Goal: Task Accomplishment & Management: Manage account settings

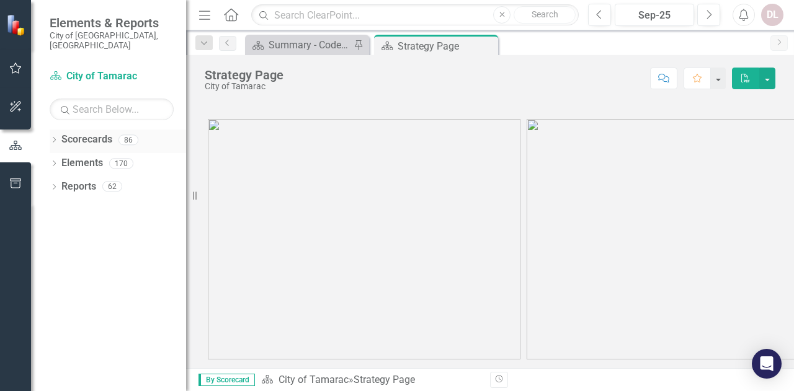
click at [51, 138] on icon "Dropdown" at bounding box center [54, 141] width 9 height 7
click at [57, 159] on icon "Dropdown" at bounding box center [60, 162] width 9 height 7
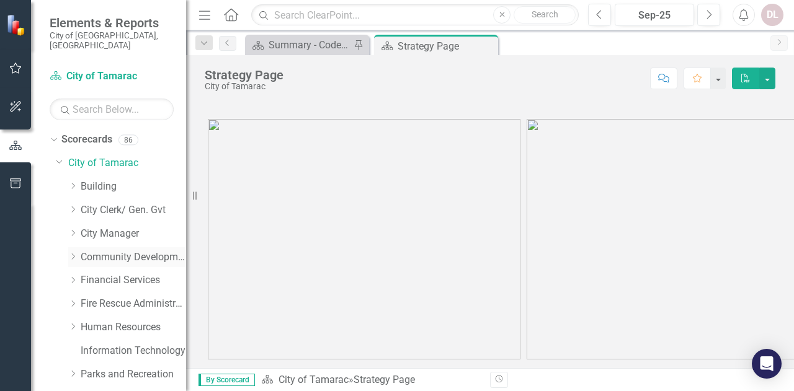
click at [73, 253] on icon "Dropdown" at bounding box center [72, 256] width 9 height 7
click at [110, 297] on link "Code Compliance" at bounding box center [139, 304] width 93 height 14
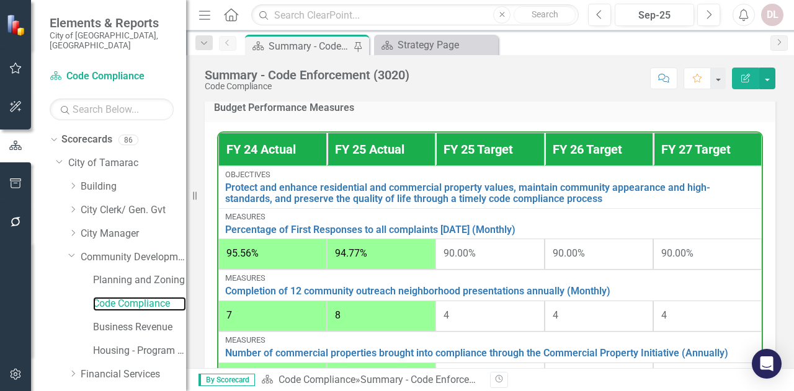
scroll to position [806, 0]
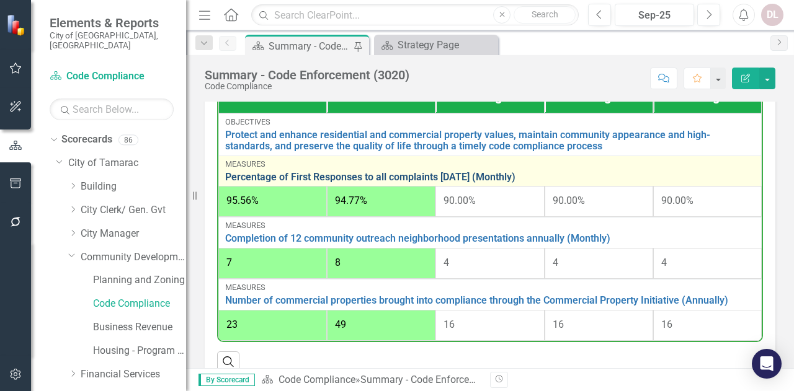
click at [494, 183] on link "Percentage of First Responses to all complaints [DATE] (Monthly)" at bounding box center [490, 177] width 530 height 11
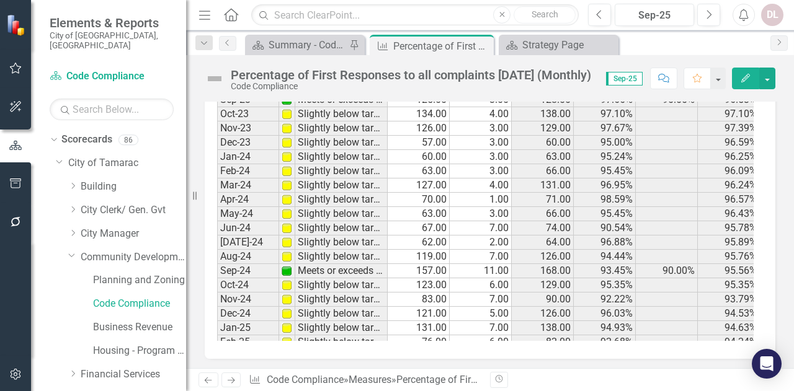
scroll to position [455, 0]
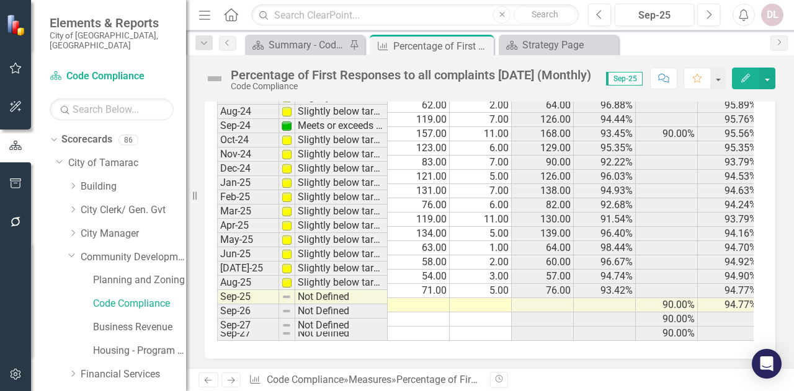
click at [420, 286] on tbody "Apr-23 Slightly below target 72.00 1.00 73.00 98.63% 96.08% May-23 Slightly bel…" at bounding box center [519, 112] width 605 height 457
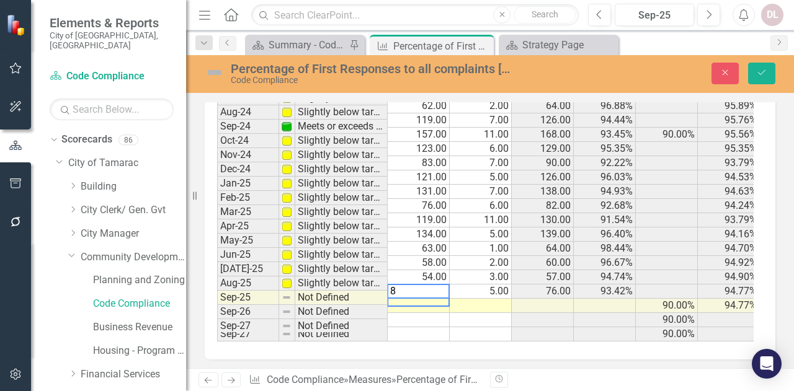
type textarea "89"
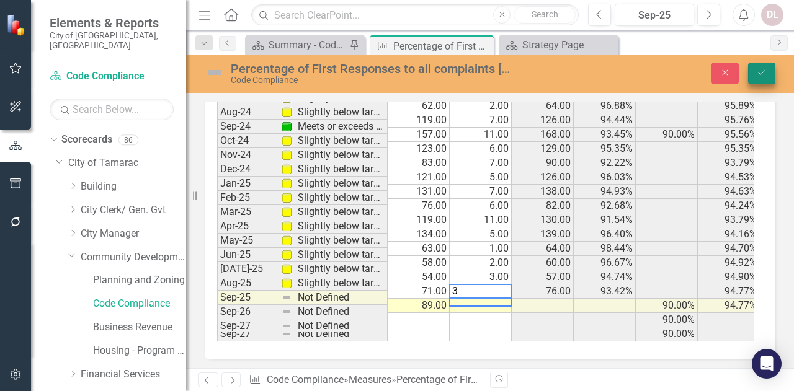
type textarea "3"
click at [762, 76] on icon "Save" at bounding box center [761, 72] width 11 height 9
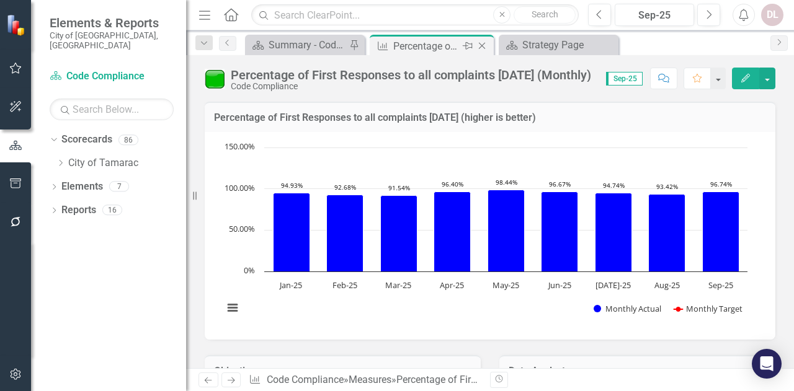
click at [482, 42] on icon "Close" at bounding box center [482, 46] width 12 height 10
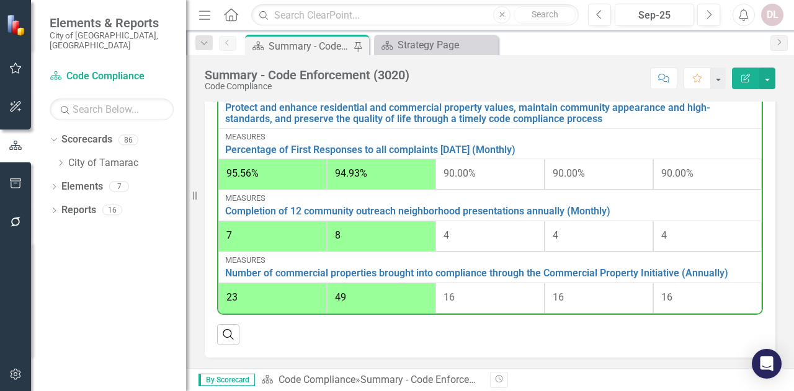
scroll to position [806, 0]
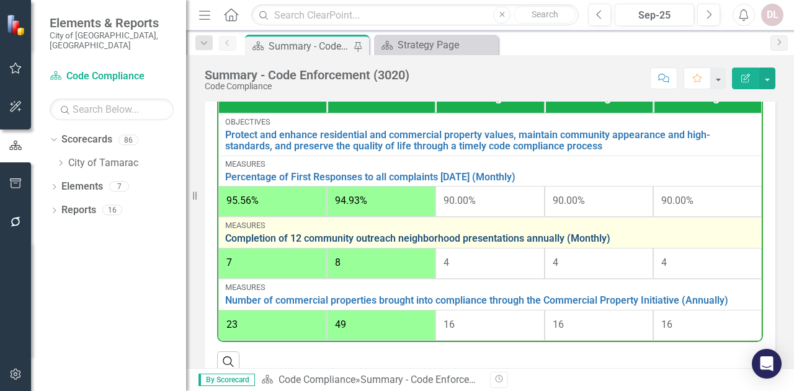
click at [499, 244] on link "Completion of 12 community outreach neighborhood presentations annually (Monthl…" at bounding box center [490, 238] width 530 height 11
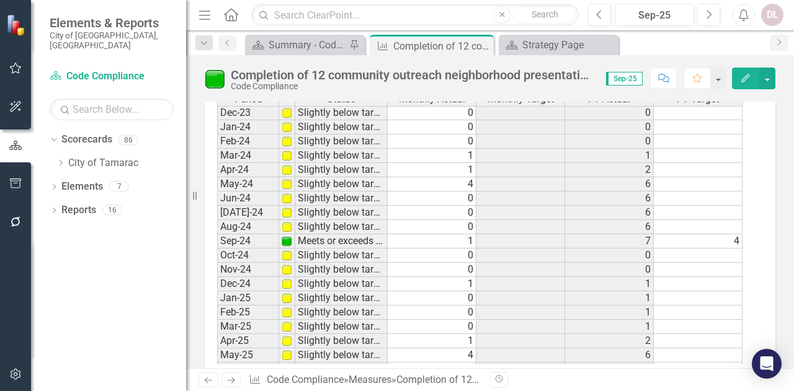
scroll to position [434, 0]
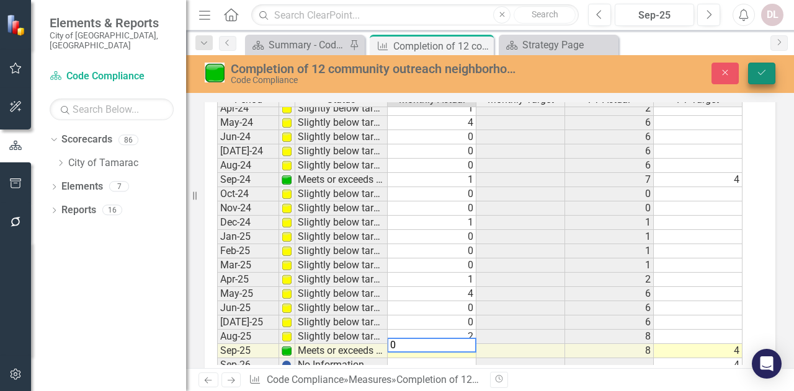
type textarea "0"
click at [771, 76] on button "Save" at bounding box center [761, 74] width 27 height 22
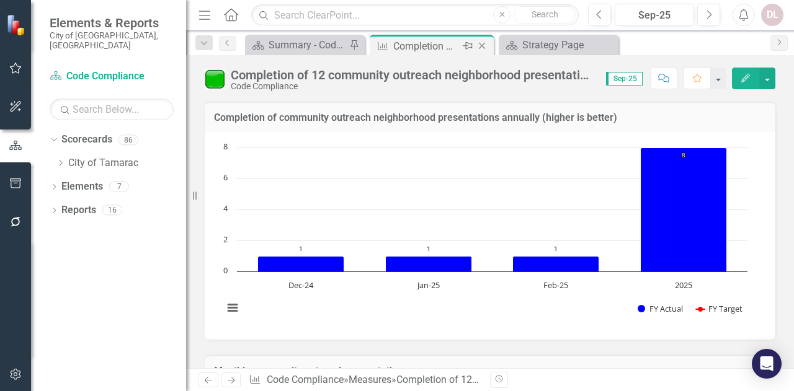
click at [485, 42] on icon "Close" at bounding box center [482, 46] width 12 height 10
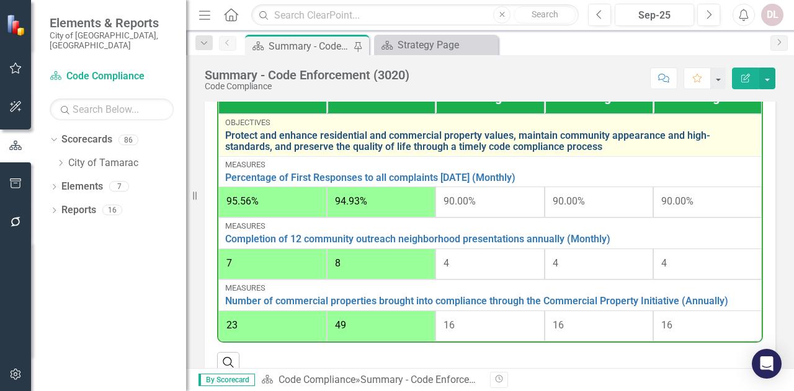
scroll to position [806, 0]
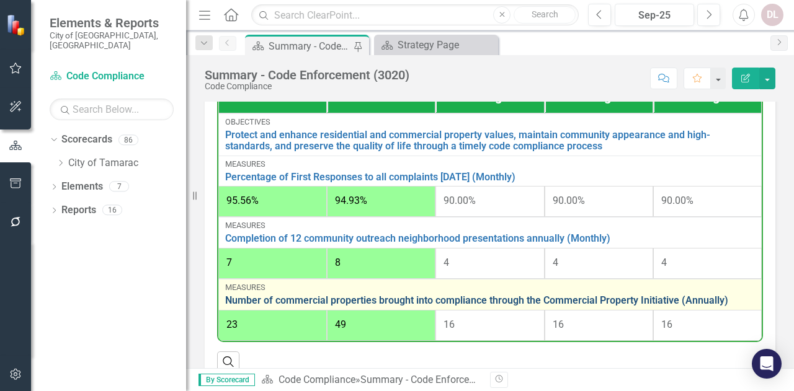
click at [479, 306] on link "Number of commercial properties brought into compliance through the Commercial …" at bounding box center [490, 300] width 530 height 11
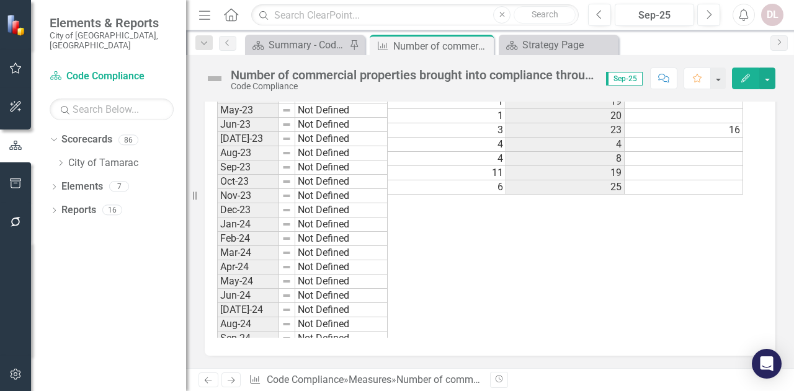
scroll to position [456, 0]
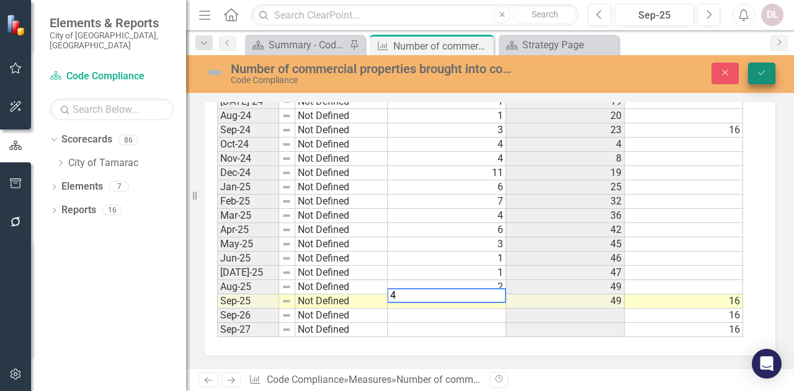
type textarea "4"
click at [768, 71] on button "Save" at bounding box center [761, 74] width 27 height 22
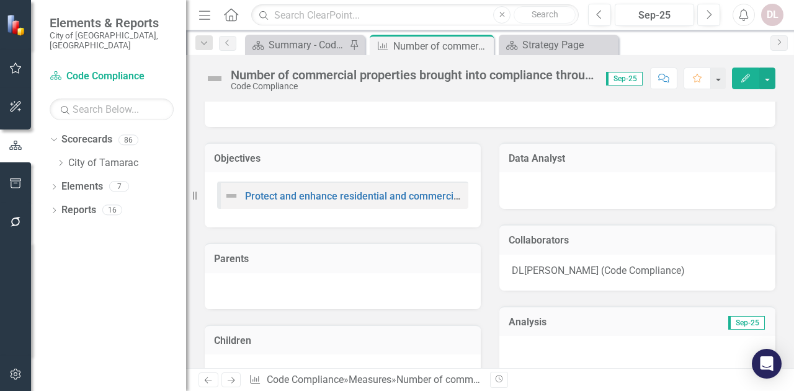
scroll to position [186, 0]
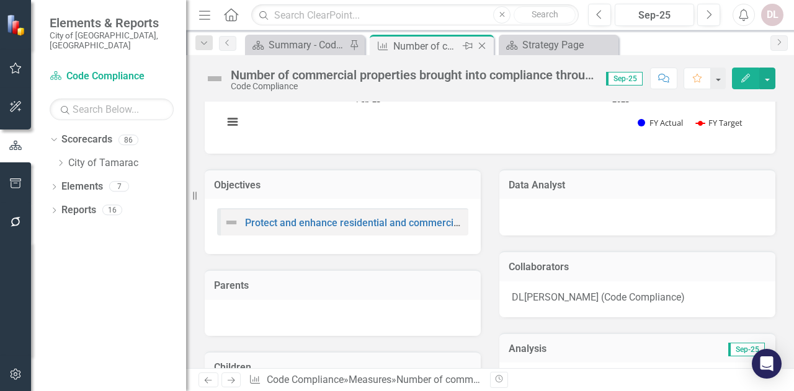
click at [481, 41] on icon "Close" at bounding box center [482, 46] width 12 height 10
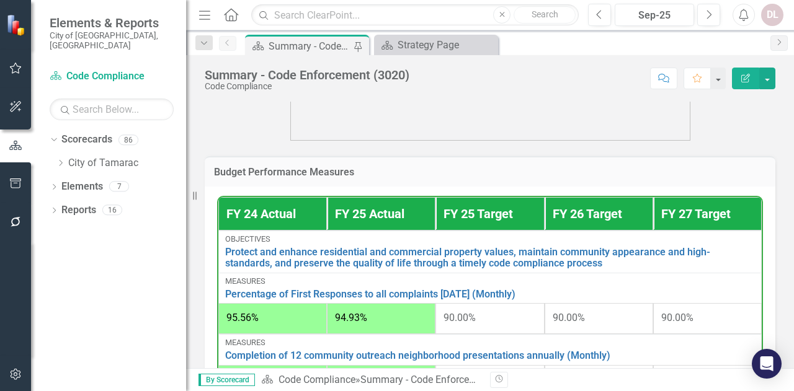
scroll to position [937, 0]
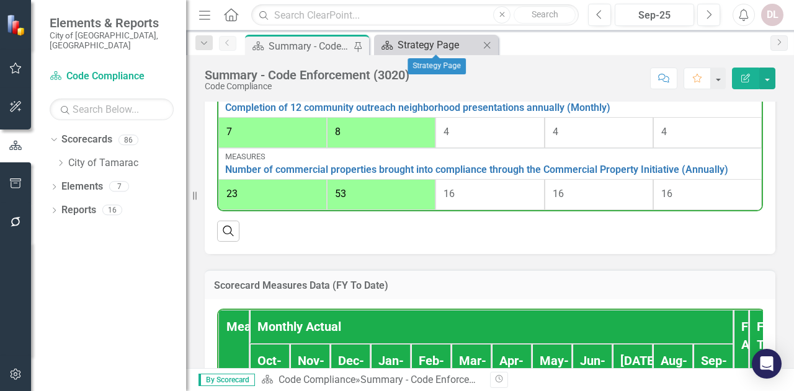
click at [439, 38] on div "Strategy Page" at bounding box center [439, 45] width 82 height 16
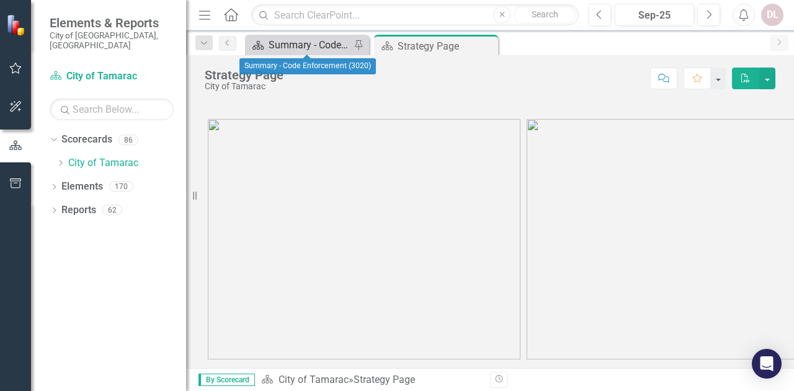
click at [331, 44] on div "Summary - Code Enforcement (3020)" at bounding box center [310, 45] width 82 height 16
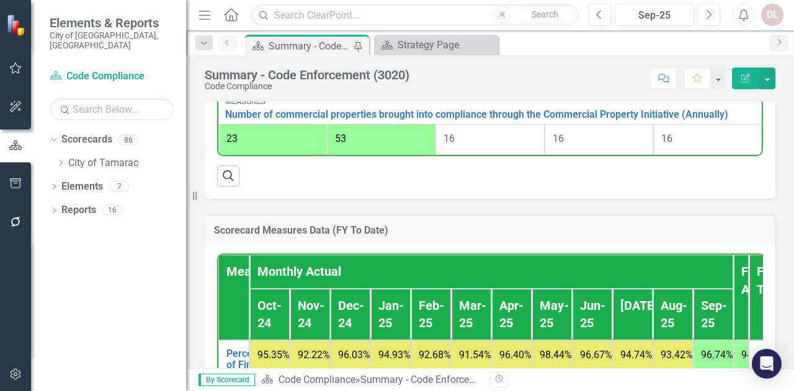
scroll to position [1178, 0]
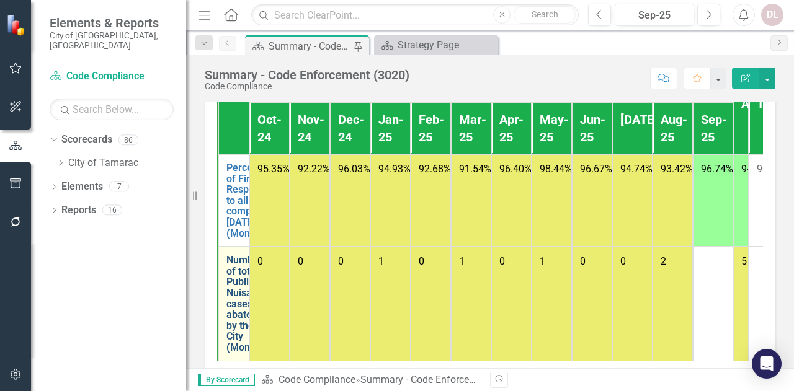
click at [238, 310] on link "Number of total Public Nuisance cases abated by the City (Monthly)" at bounding box center [247, 304] width 43 height 98
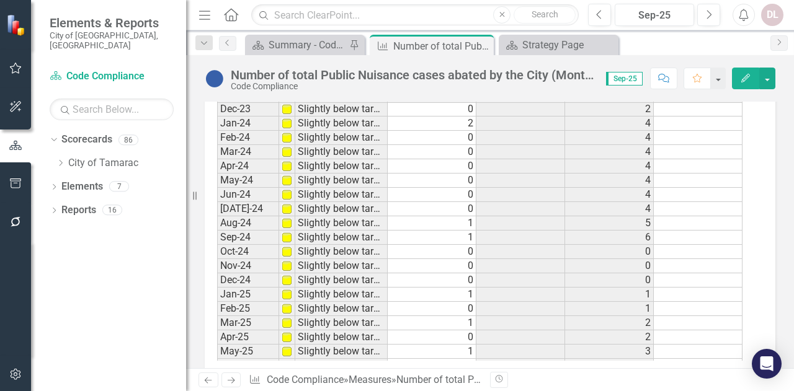
scroll to position [456, 0]
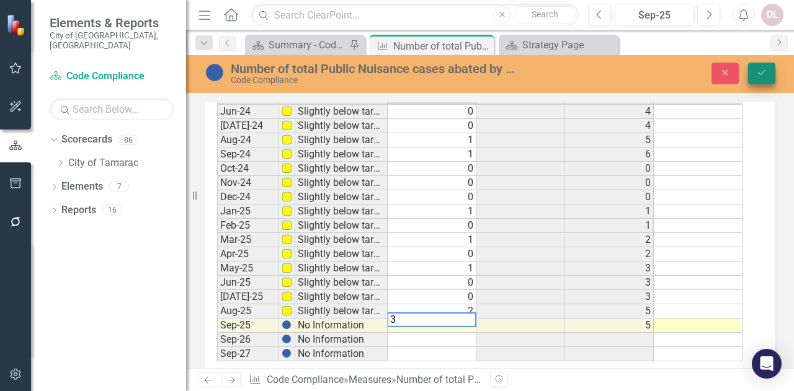
type textarea "3"
click at [769, 71] on button "Save" at bounding box center [761, 74] width 27 height 22
